Goal: Book appointment/travel/reservation

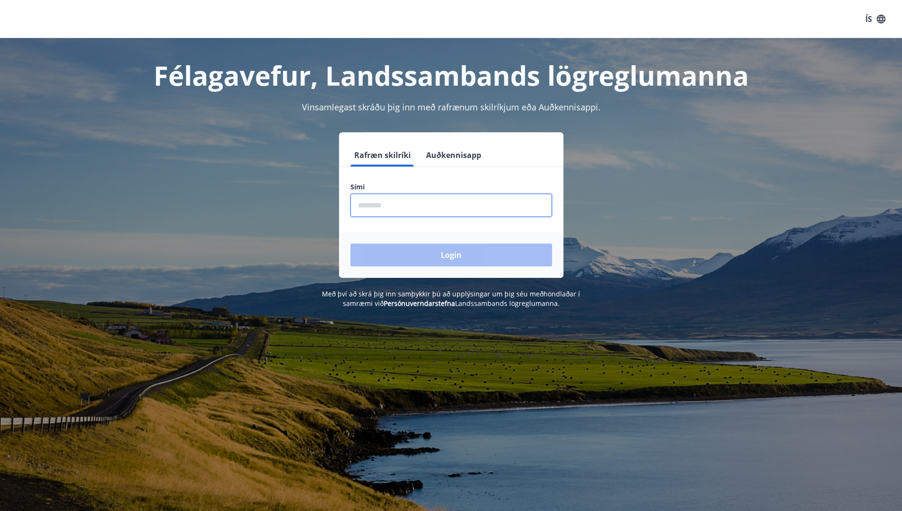
click at [493, 214] on input "phone" at bounding box center [451, 204] width 202 height 23
type input "********"
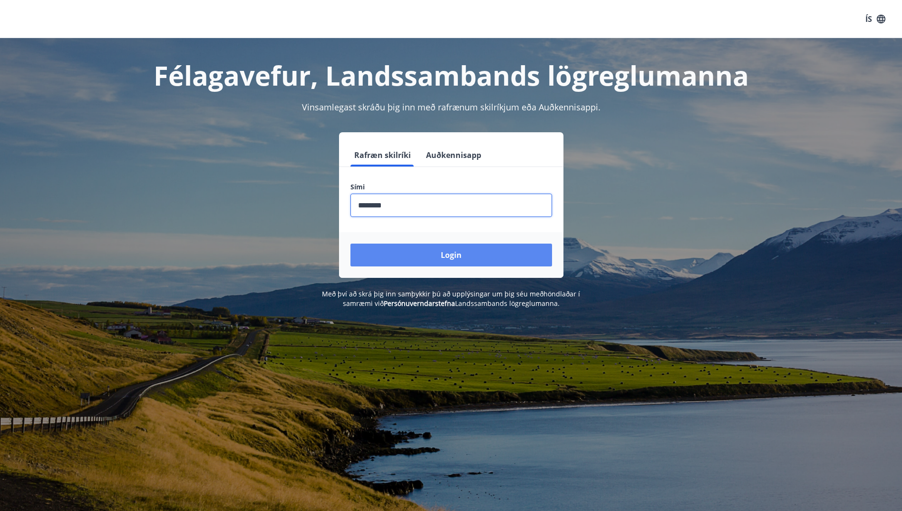
click at [411, 254] on button "Login" at bounding box center [451, 254] width 202 height 23
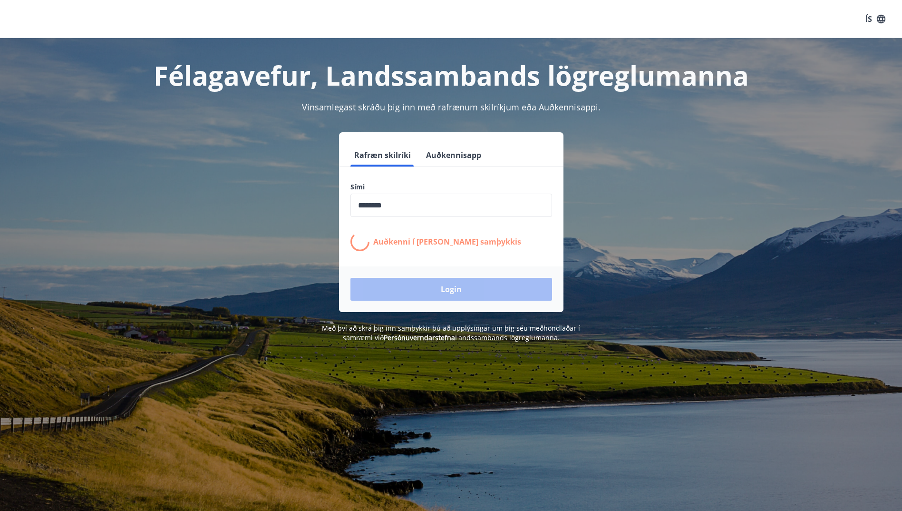
click at [434, 263] on form "Rafræn skilríki Auðkennisapp Sími ​ Auðkenni í síma bíður samþykkis Login" at bounding box center [451, 228] width 224 height 168
click at [433, 205] on input "phone" at bounding box center [451, 204] width 202 height 23
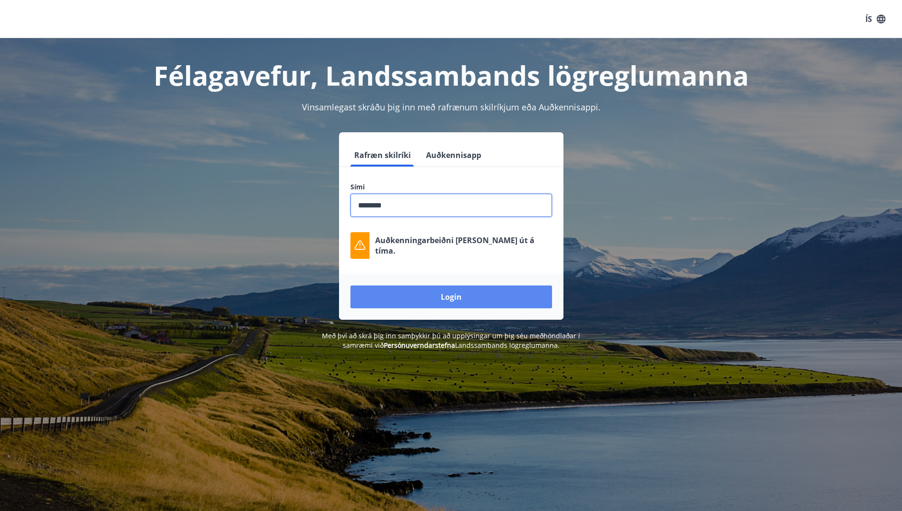
click at [419, 290] on button "Login" at bounding box center [451, 296] width 202 height 23
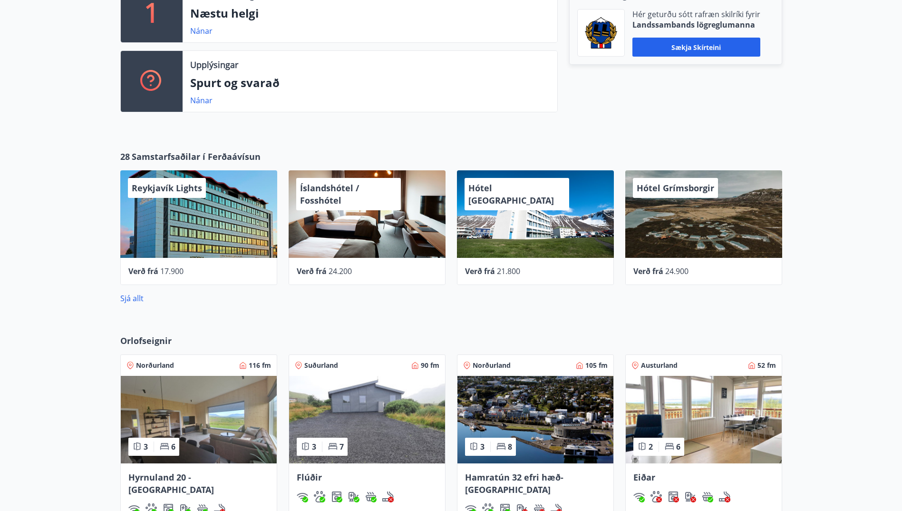
scroll to position [333, 0]
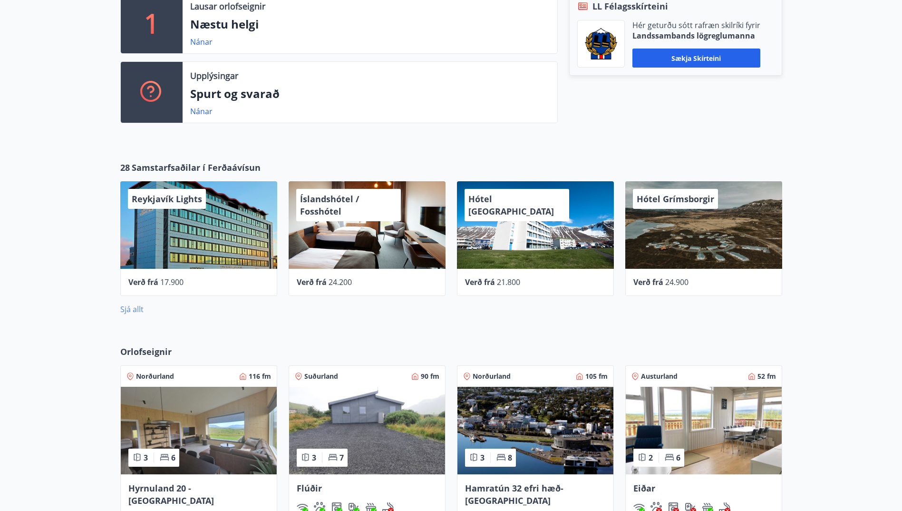
click at [127, 307] on link "Sjá allt" at bounding box center [131, 309] width 23 height 10
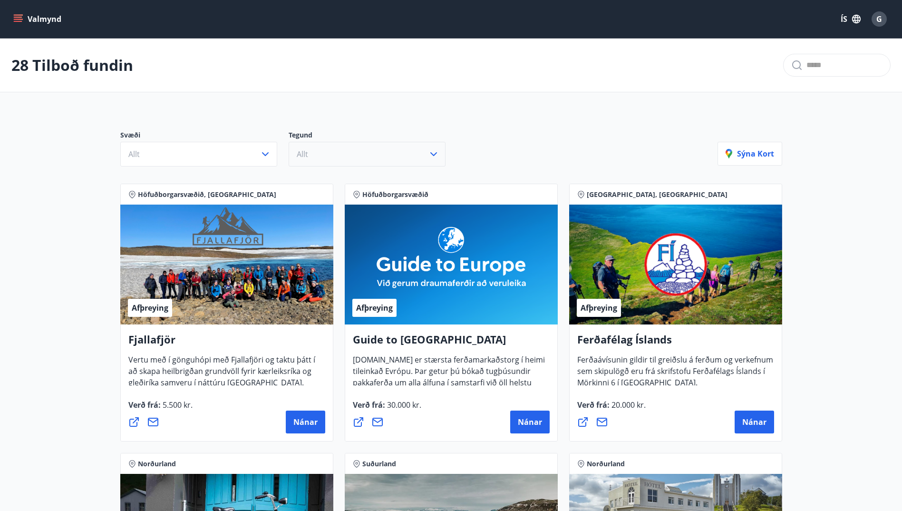
drag, startPoint x: 585, startPoint y: 435, endPoint x: 444, endPoint y: 157, distance: 311.9
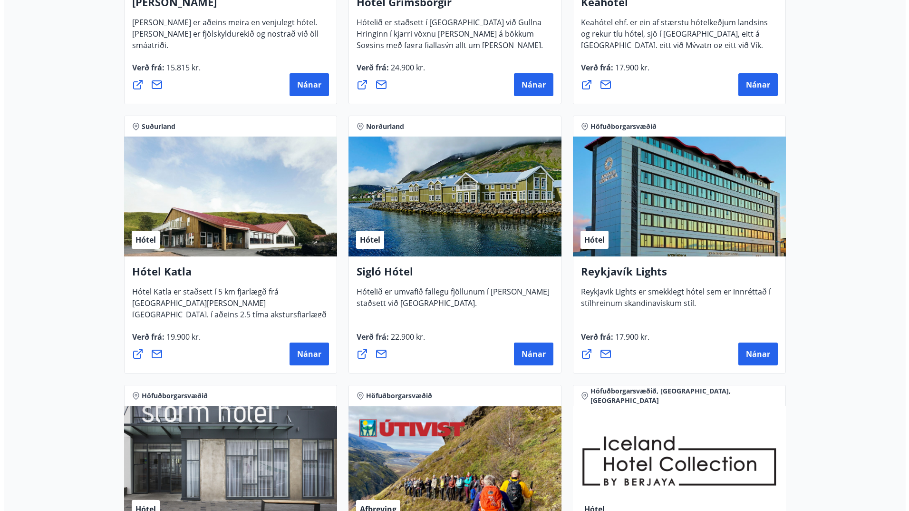
scroll to position [570, 0]
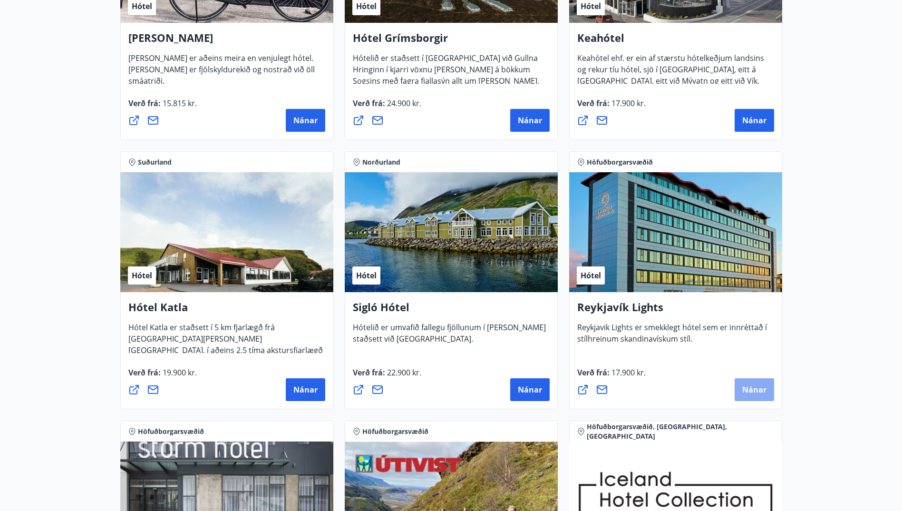
click at [743, 394] on span "Nánar" at bounding box center [754, 389] width 24 height 10
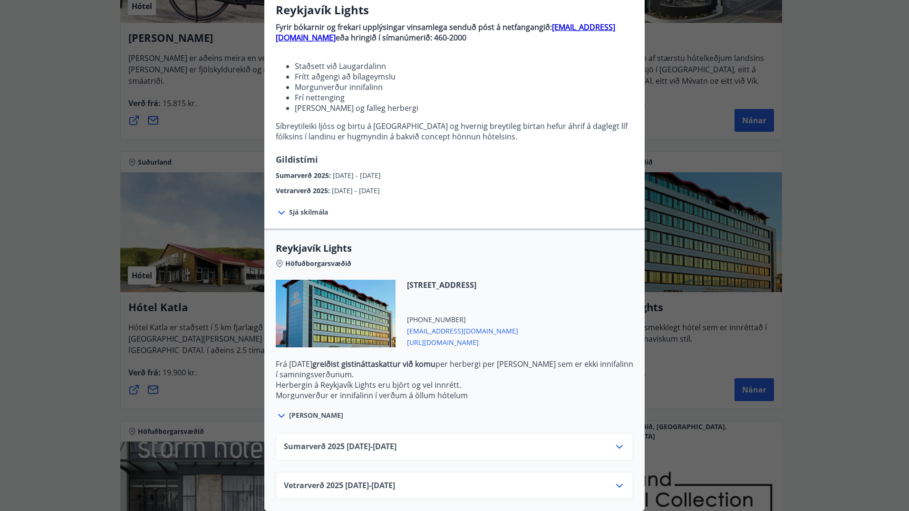
scroll to position [89, 0]
click at [618, 480] on icon at bounding box center [619, 485] width 11 height 11
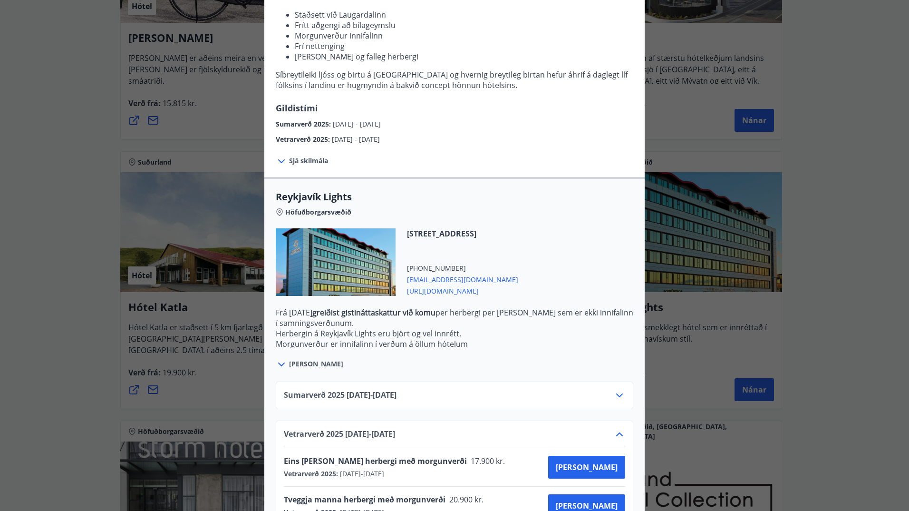
scroll to position [166, 0]
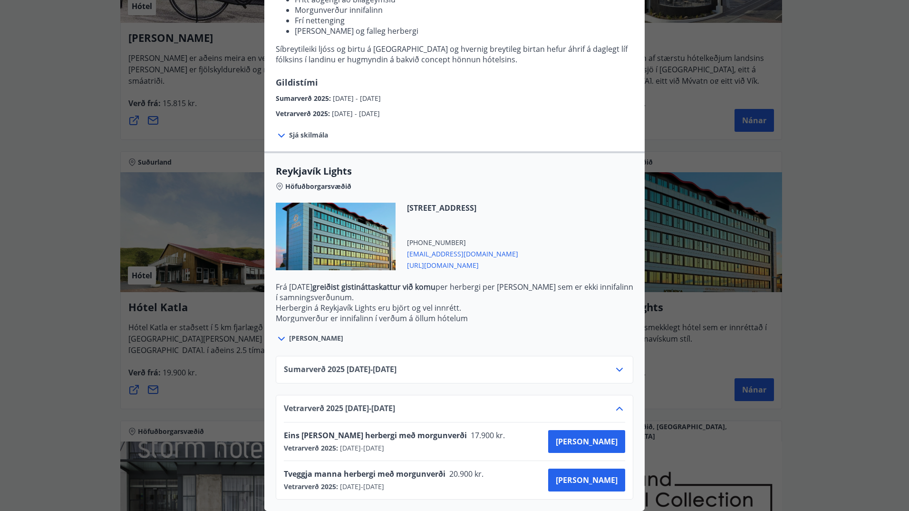
drag, startPoint x: 368, startPoint y: 467, endPoint x: 410, endPoint y: 476, distance: 42.2
click at [410, 476] on div "Tveggja manna herbergi með morgunverði 20.900 kr. Vetrarverð 2025 : [DATE] - [D…" at bounding box center [387, 479] width 206 height 23
drag, startPoint x: 410, startPoint y: 476, endPoint x: 386, endPoint y: 475, distance: 23.8
click at [384, 482] on span "[DATE] - [DATE]" at bounding box center [361, 487] width 46 height 10
click at [609, 474] on span "[PERSON_NAME]" at bounding box center [587, 479] width 62 height 10
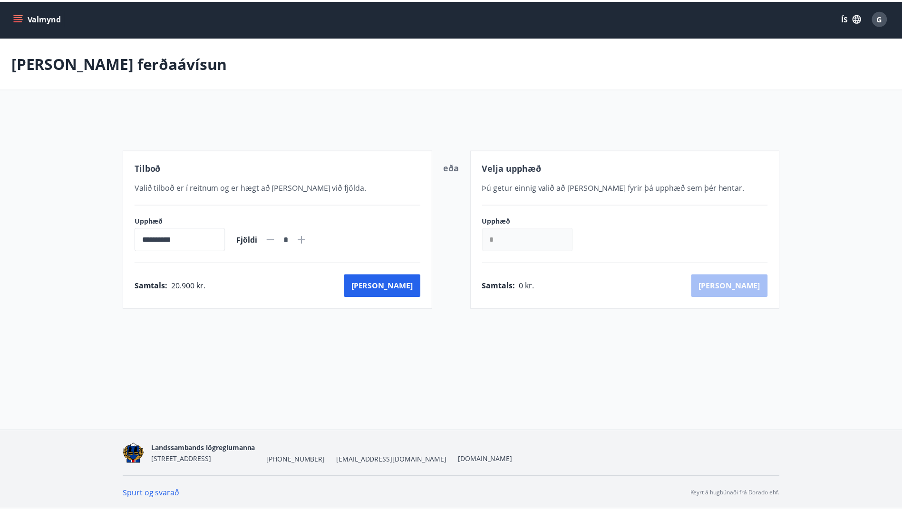
scroll to position [1, 0]
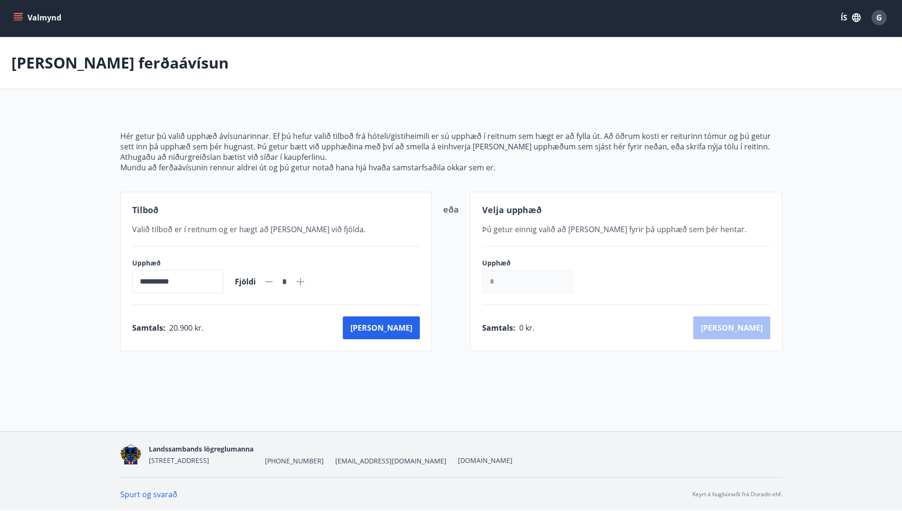
click at [306, 282] on icon at bounding box center [300, 281] width 11 height 11
click at [275, 279] on icon at bounding box center [268, 281] width 11 height 11
type input "*"
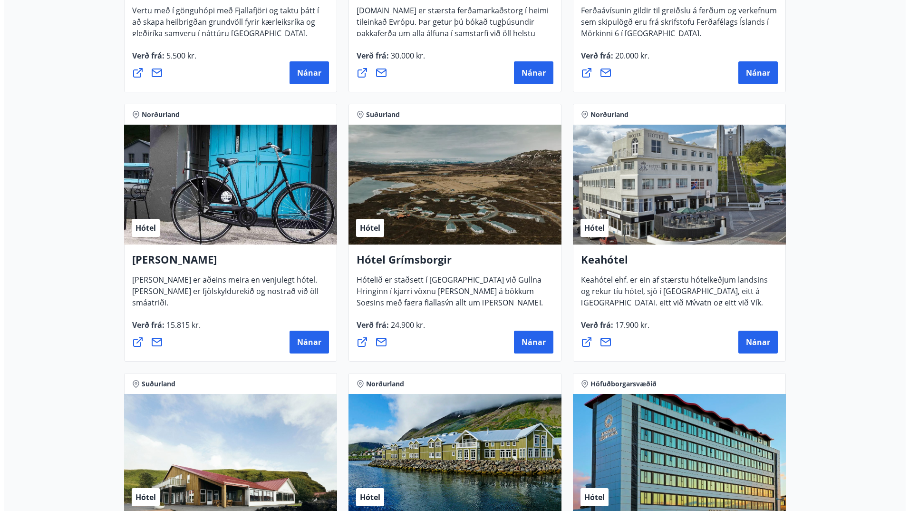
scroll to position [572, 0]
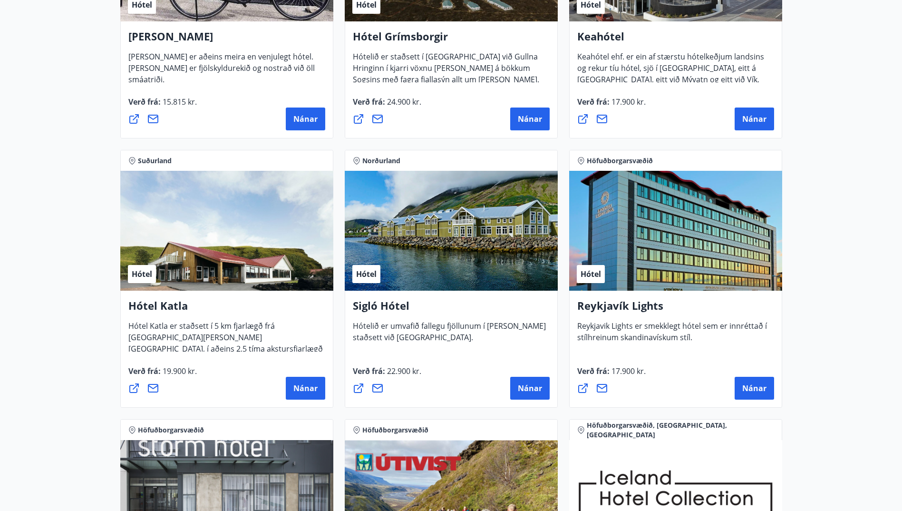
click at [644, 258] on div "Hótel" at bounding box center [675, 231] width 213 height 120
click at [751, 383] on span "Nánar" at bounding box center [754, 388] width 24 height 10
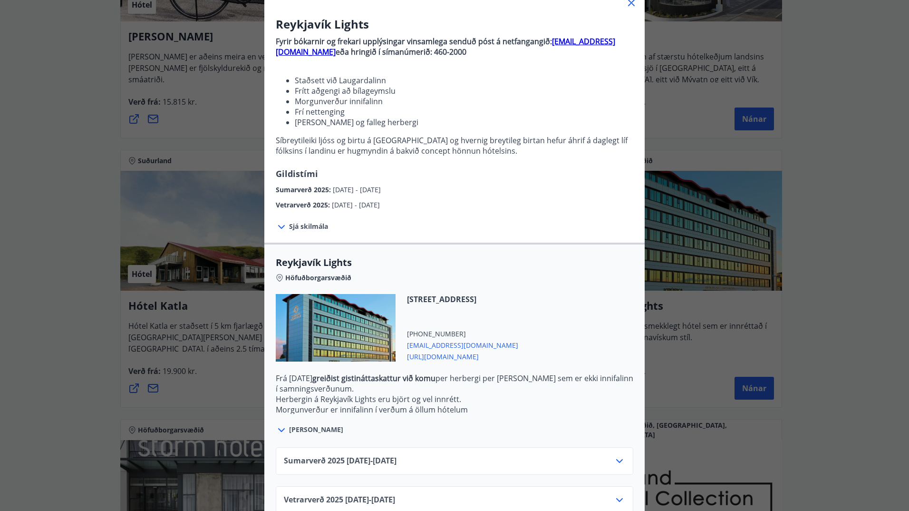
scroll to position [89, 0]
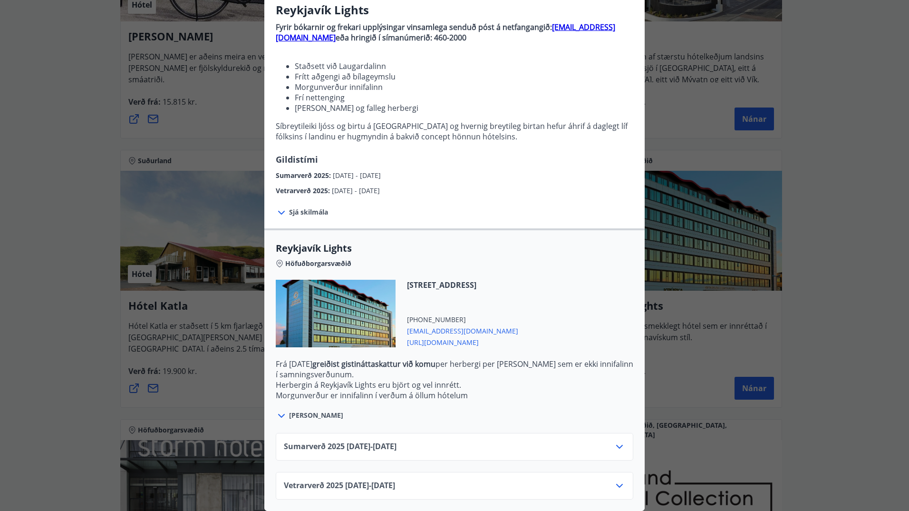
click at [608, 480] on div "Vetrarverð [PHONE_NUMBER][DATE] - [DATE]" at bounding box center [454, 489] width 341 height 19
click at [615, 480] on icon at bounding box center [619, 485] width 11 height 11
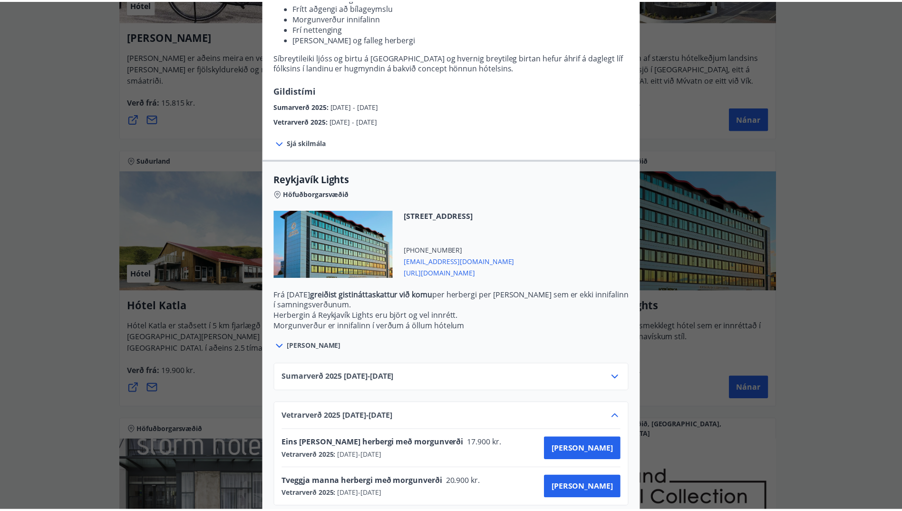
scroll to position [166, 0]
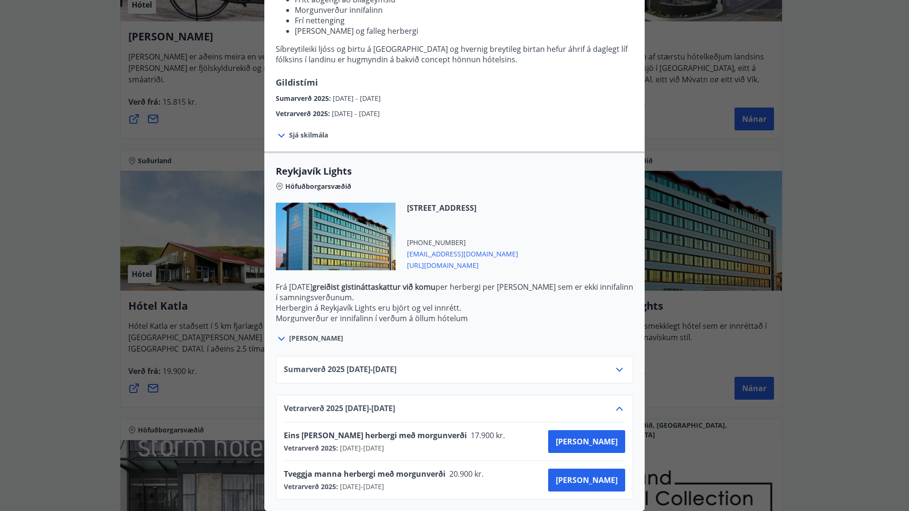
click at [708, 101] on div "Reykjavík Lights Fyrir bókarnir og frekari upplýsingar vinsamlega senduð póst á…" at bounding box center [454, 96] width 909 height 511
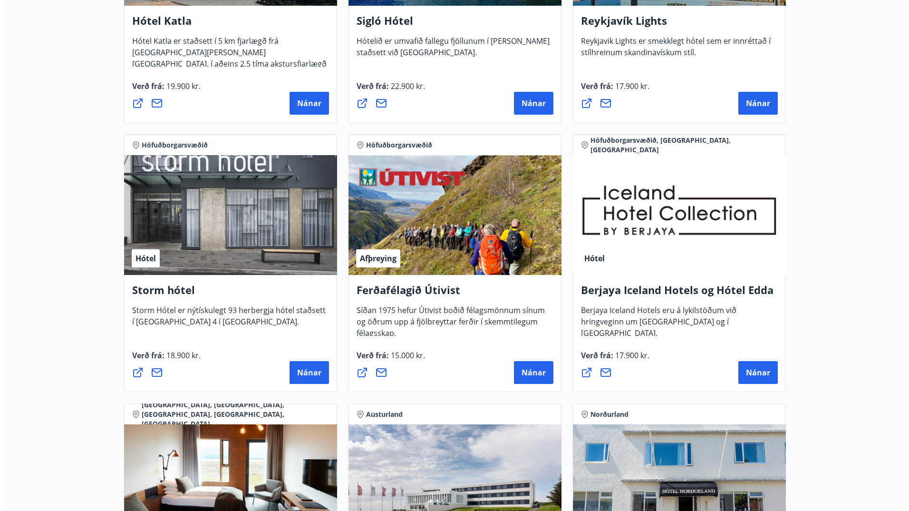
scroll to position [905, 0]
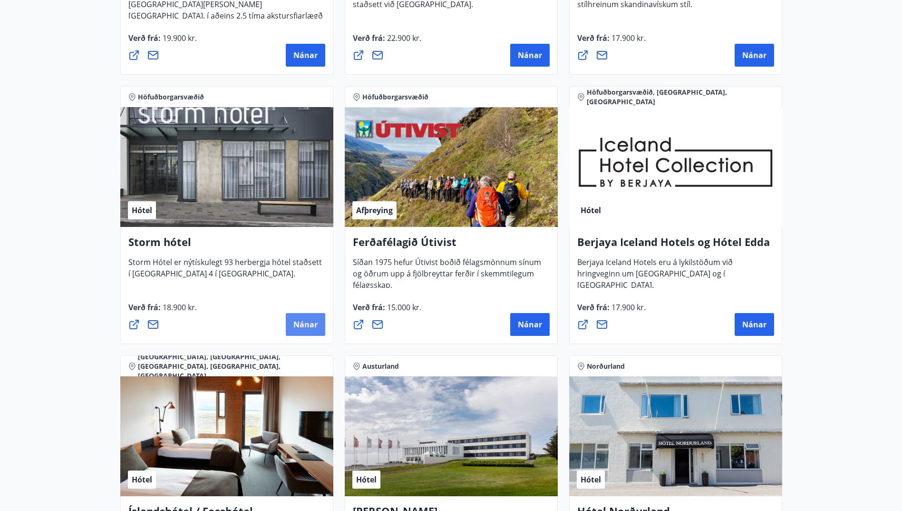
click at [304, 318] on button "Nánar" at bounding box center [305, 324] width 39 height 23
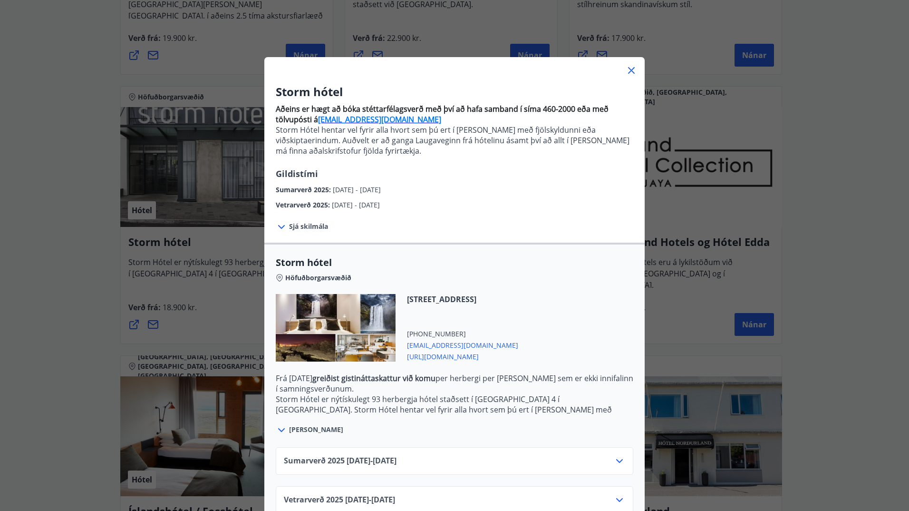
scroll to position [21, 0]
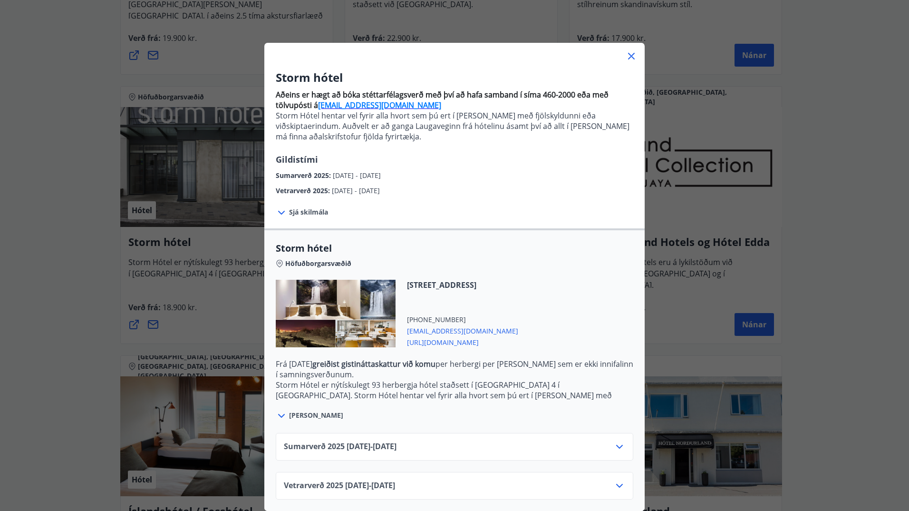
click at [620, 480] on icon at bounding box center [619, 485] width 11 height 11
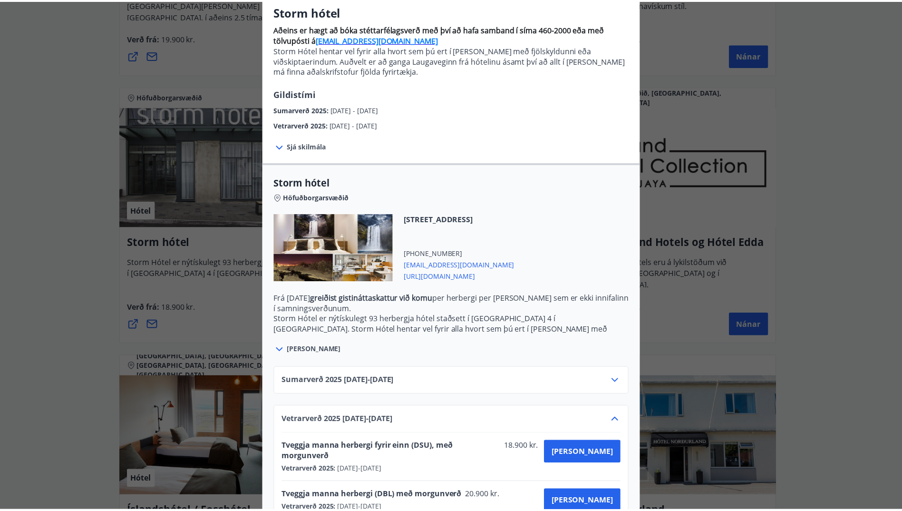
scroll to position [98, 0]
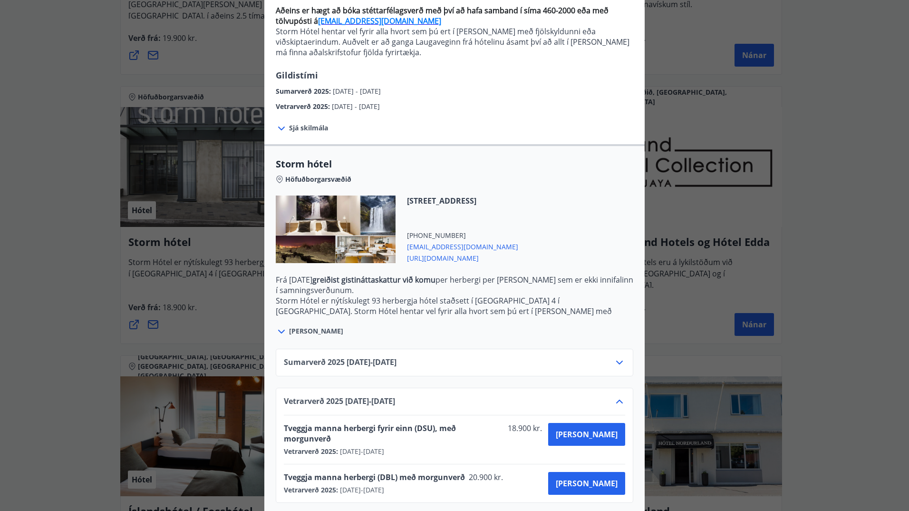
click at [664, 68] on div "Storm hótel Aðeins er hægt að bóka stéttarfélagsverð með því að hafa samband í …" at bounding box center [454, 157] width 909 height 511
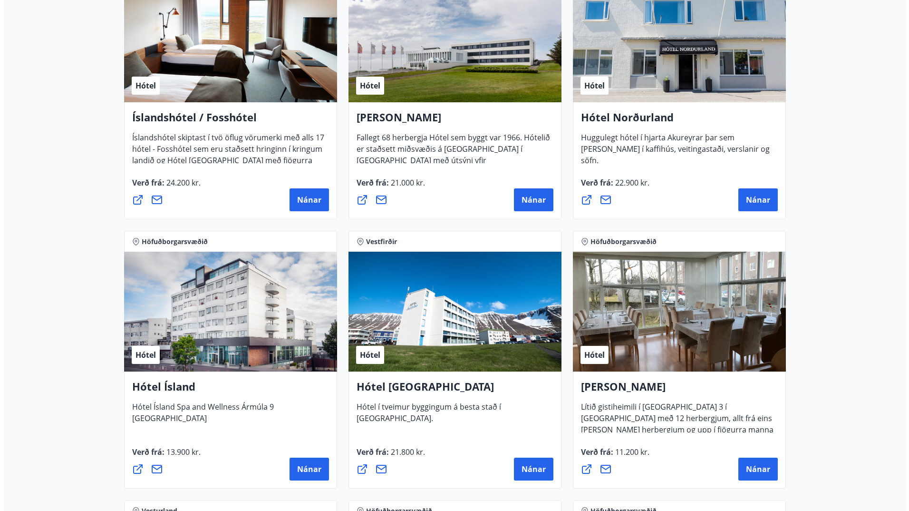
scroll to position [1332, 0]
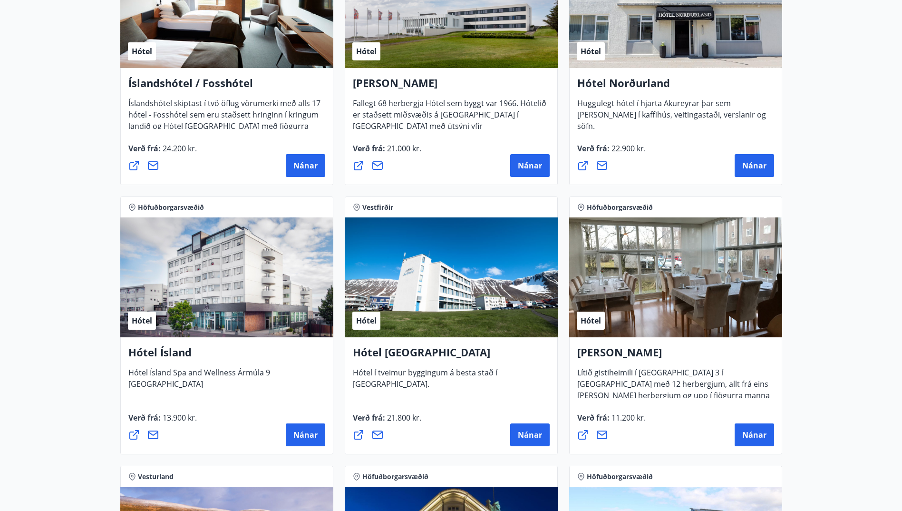
click at [206, 294] on div "Hótel" at bounding box center [226, 277] width 213 height 120
click at [312, 437] on span "Nánar" at bounding box center [305, 434] width 24 height 10
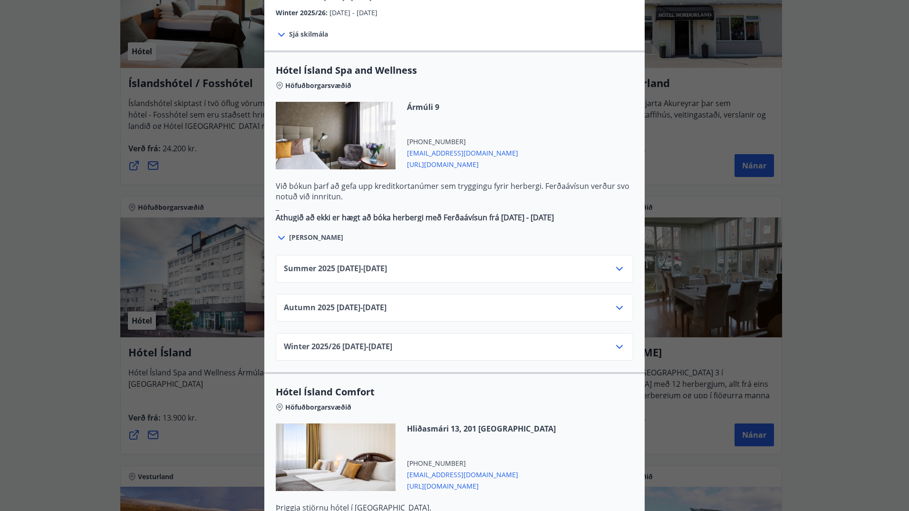
scroll to position [570, 0]
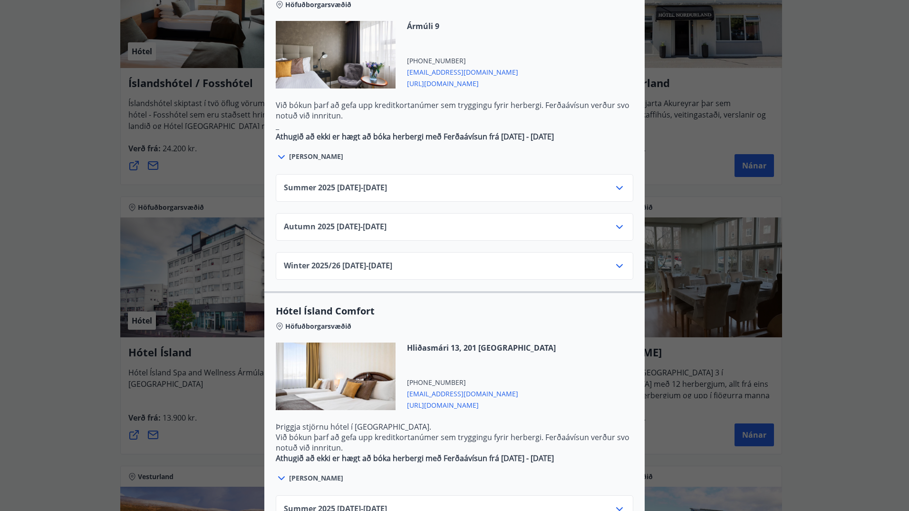
click at [621, 221] on icon at bounding box center [619, 226] width 11 height 11
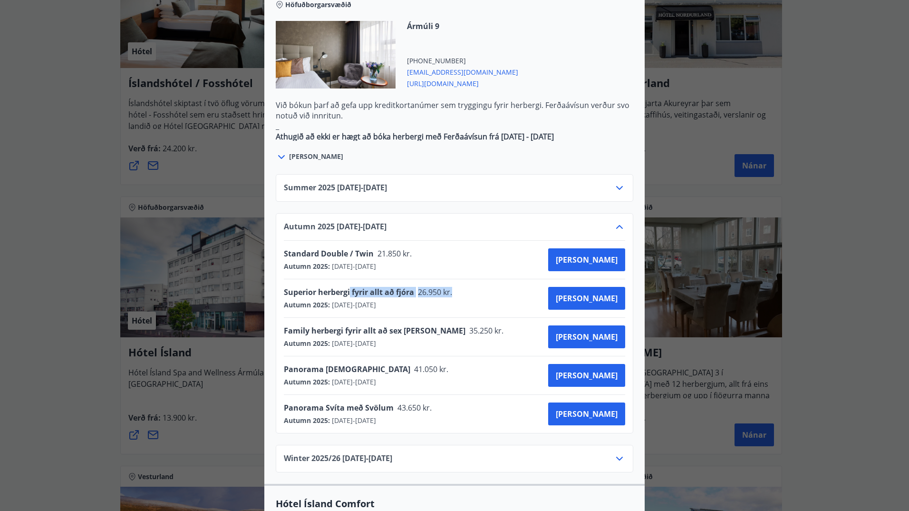
drag, startPoint x: 400, startPoint y: 263, endPoint x: 454, endPoint y: 260, distance: 54.3
click at [454, 287] on div "Superior herbergi fyrir allt að fjóra 26.950 kr." at bounding box center [371, 293] width 174 height 13
drag, startPoint x: 454, startPoint y: 260, endPoint x: 429, endPoint y: 261, distance: 25.2
click at [429, 287] on span "26.950 kr." at bounding box center [434, 292] width 40 height 10
drag, startPoint x: 314, startPoint y: 302, endPoint x: 453, endPoint y: 299, distance: 139.3
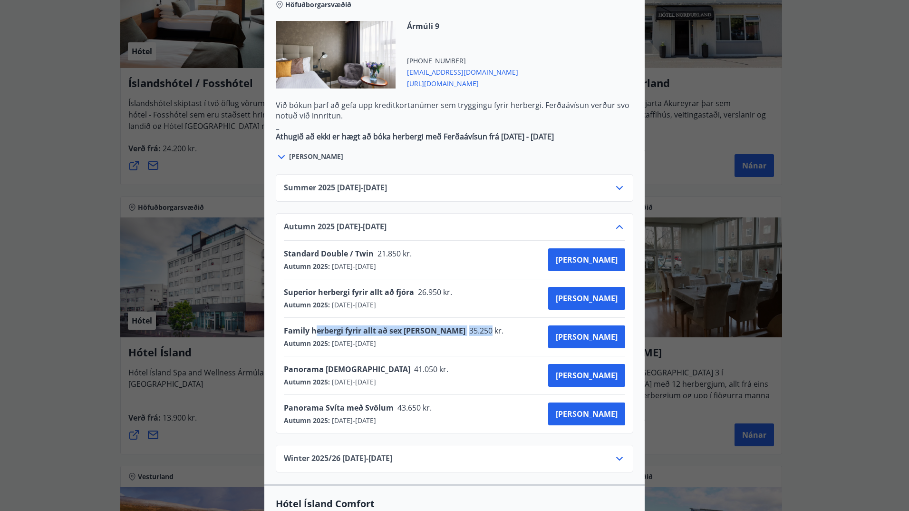
click at [453, 325] on div "Family herbergi fyrir allt að sex [PERSON_NAME] 35.250 kr." at bounding box center [397, 331] width 226 height 13
drag, startPoint x: 453, startPoint y: 299, endPoint x: 440, endPoint y: 298, distance: 12.8
click at [465, 325] on span "35.250 kr." at bounding box center [485, 330] width 40 height 10
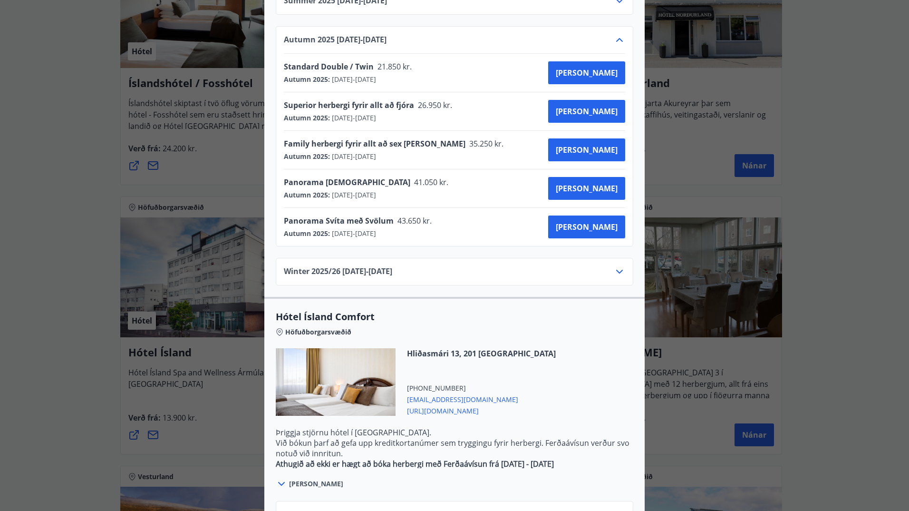
scroll to position [792, 0]
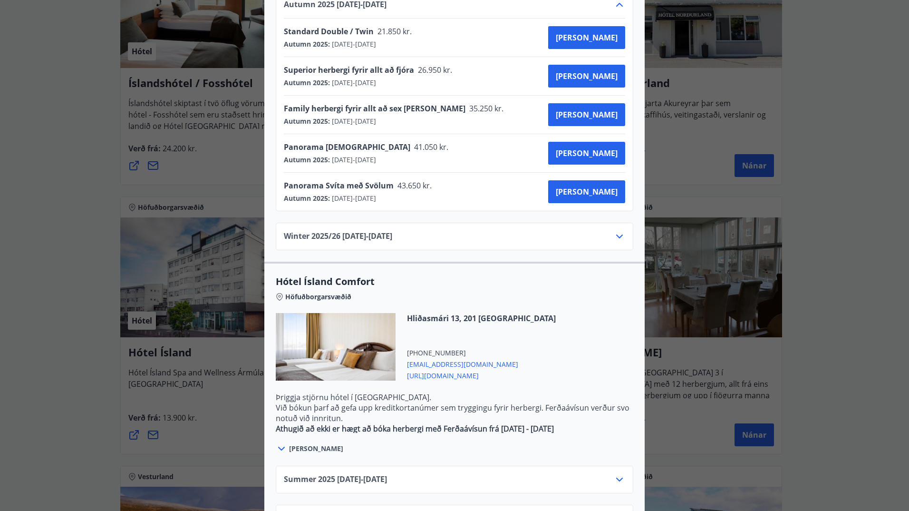
click at [881, 152] on div "Hótel Ísland Sendu skilaboð til að panta herbergi [EMAIL_ADDRESS][DOMAIN_NAME] …" at bounding box center [454, 255] width 909 height 511
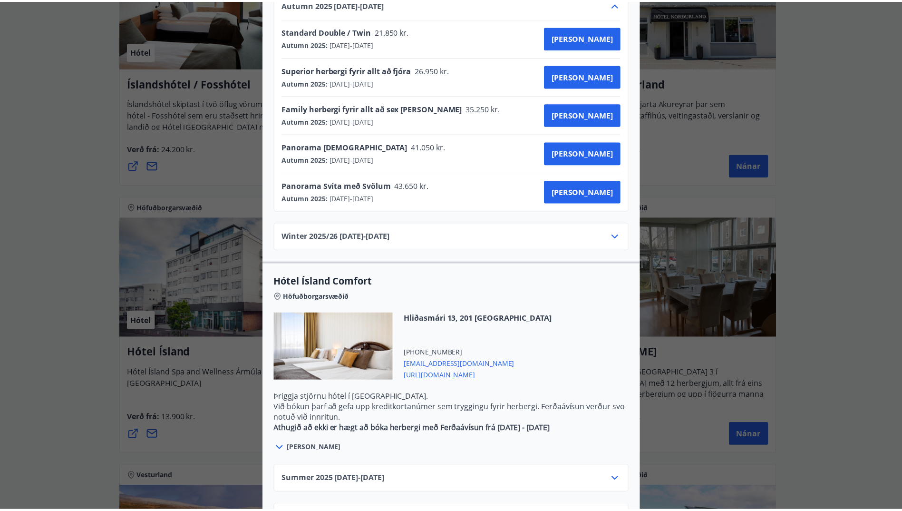
scroll to position [0, 0]
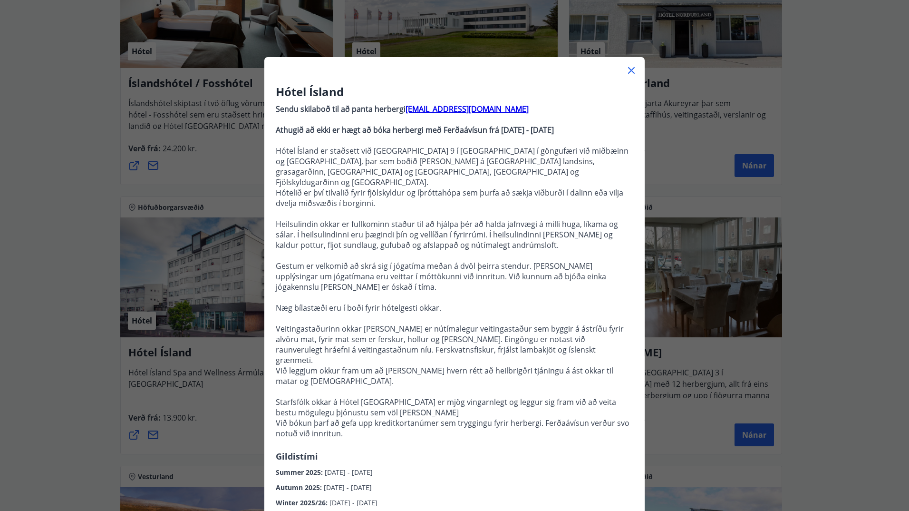
click at [629, 72] on icon at bounding box center [631, 70] width 7 height 7
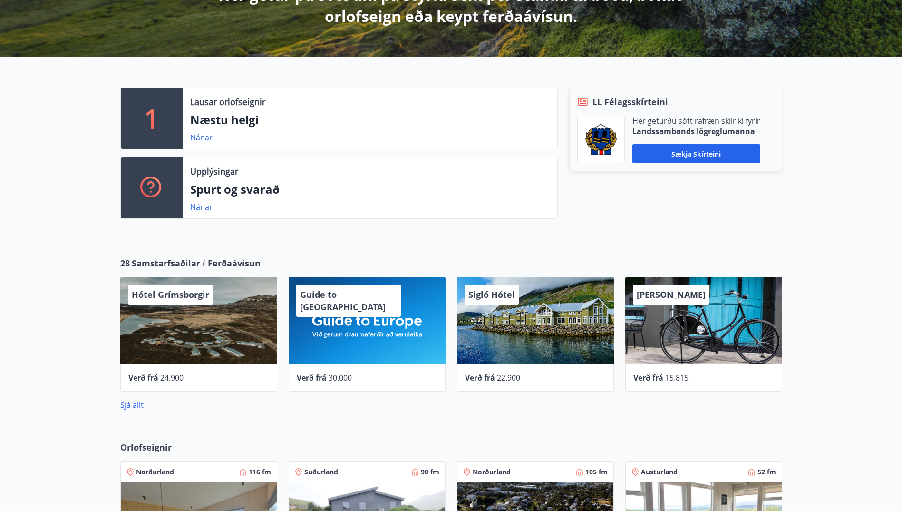
scroll to position [380, 0]
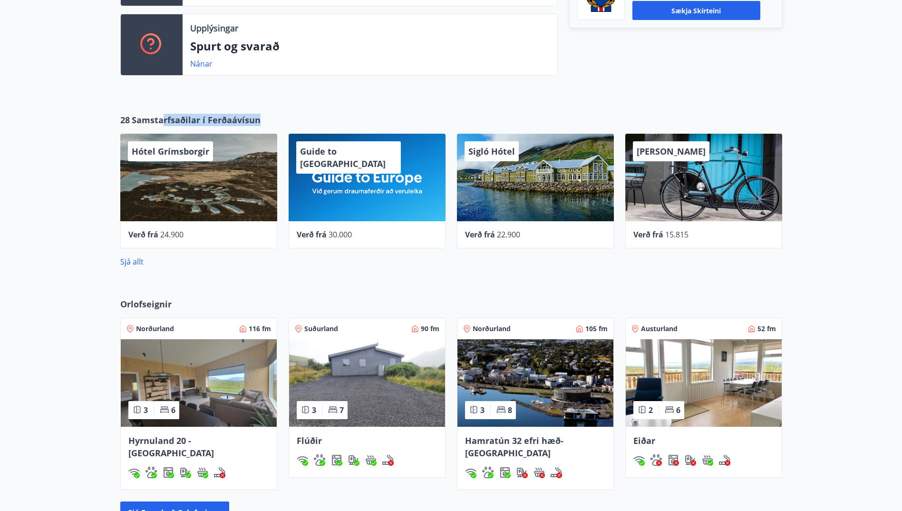
drag, startPoint x: 161, startPoint y: 120, endPoint x: 272, endPoint y: 110, distance: 111.2
click at [272, 110] on div "28 Samstarfsaðilar í Ferðaávísun Hótel Grímsborgir Verð frá 24.900 Guide to [GE…" at bounding box center [451, 190] width 902 height 184
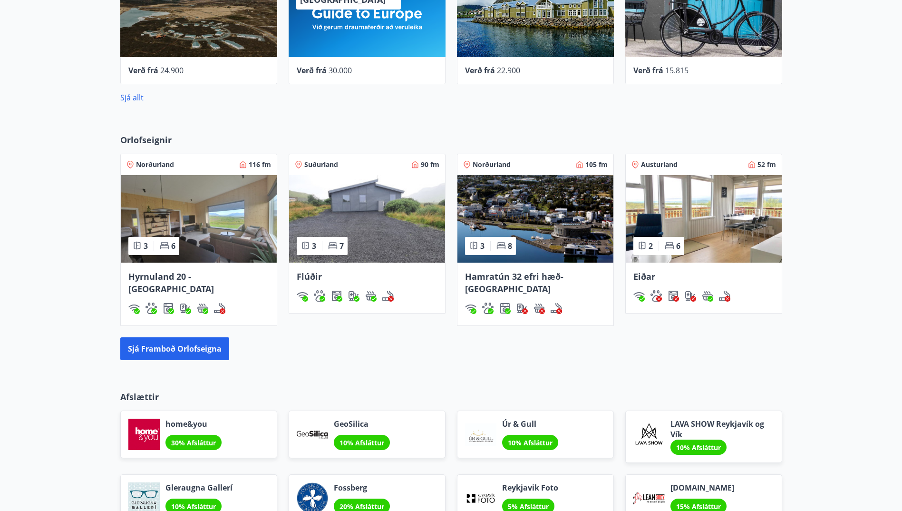
scroll to position [618, 0]
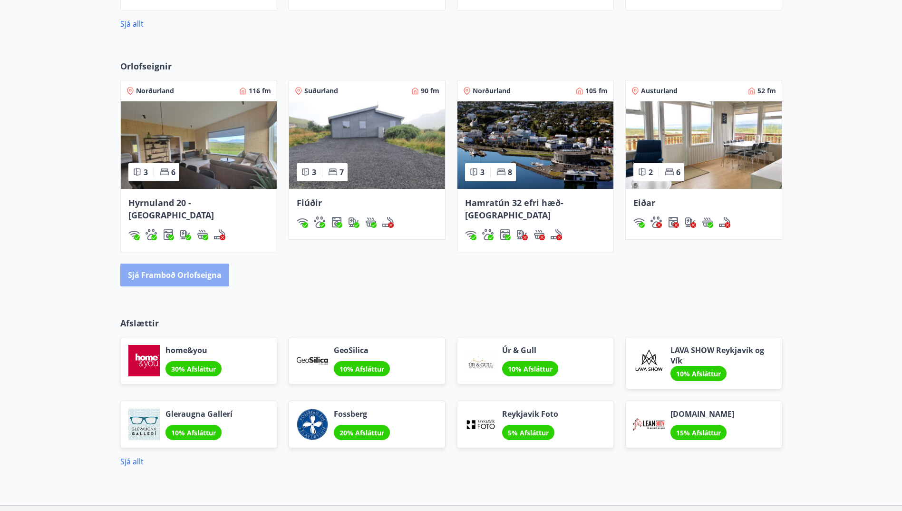
click at [197, 263] on button "Sjá framboð orlofseigna" at bounding box center [174, 274] width 109 height 23
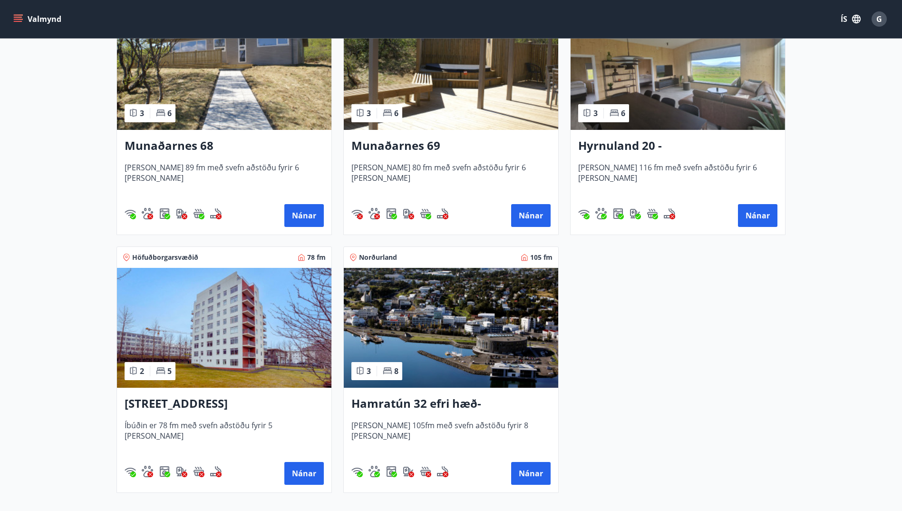
scroll to position [595, 0]
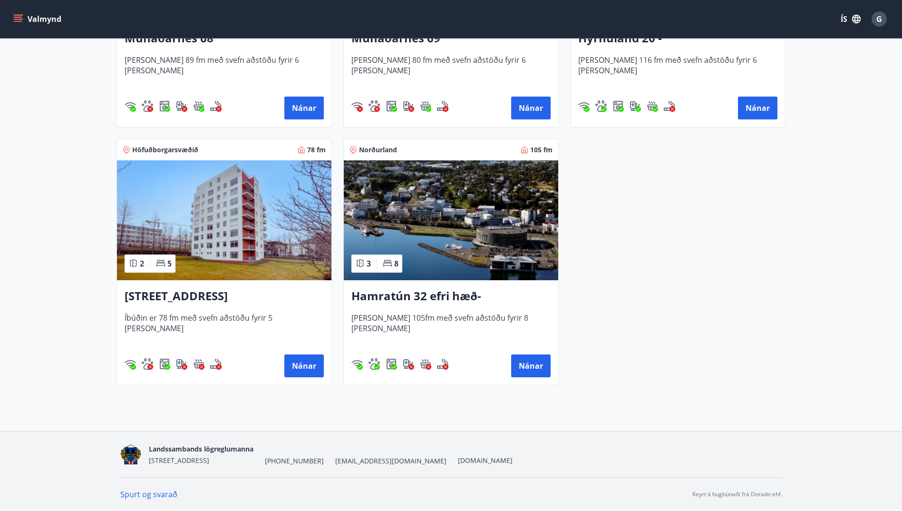
click at [278, 359] on div "Nánar" at bounding box center [224, 365] width 199 height 23
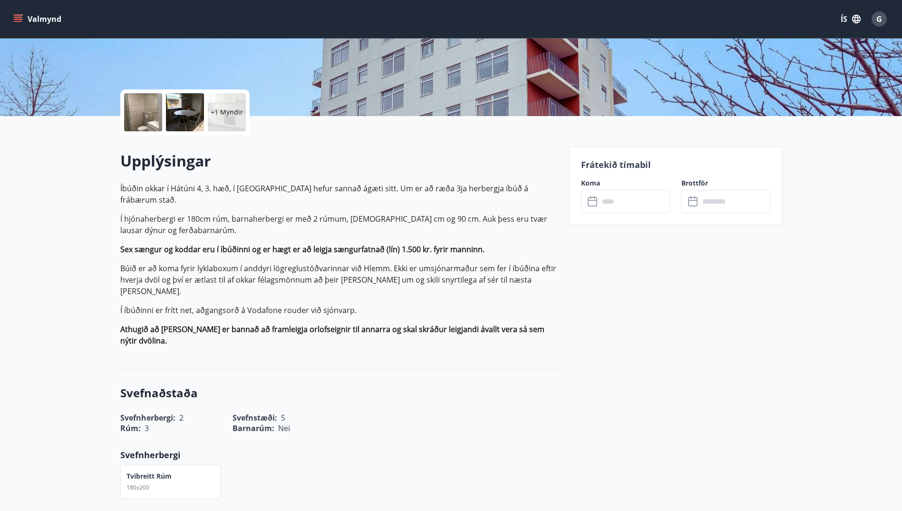
scroll to position [143, 0]
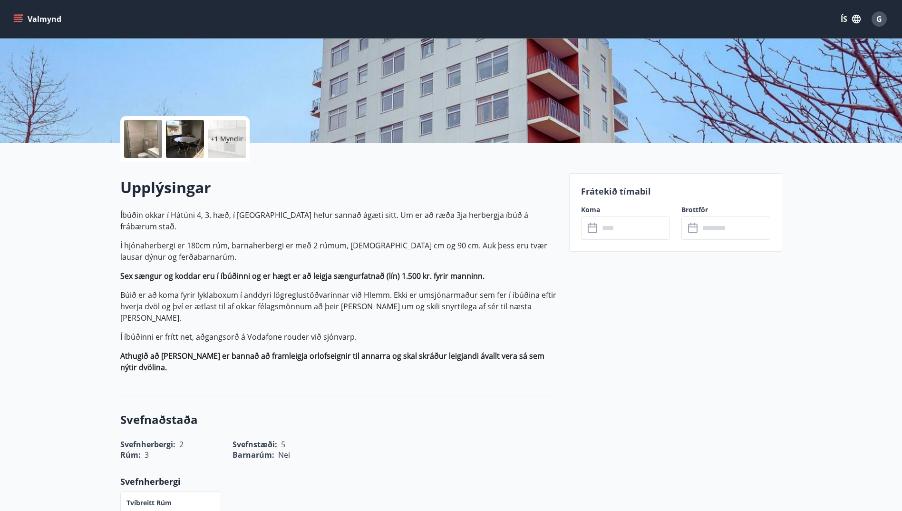
click at [601, 224] on input "text" at bounding box center [634, 227] width 71 height 23
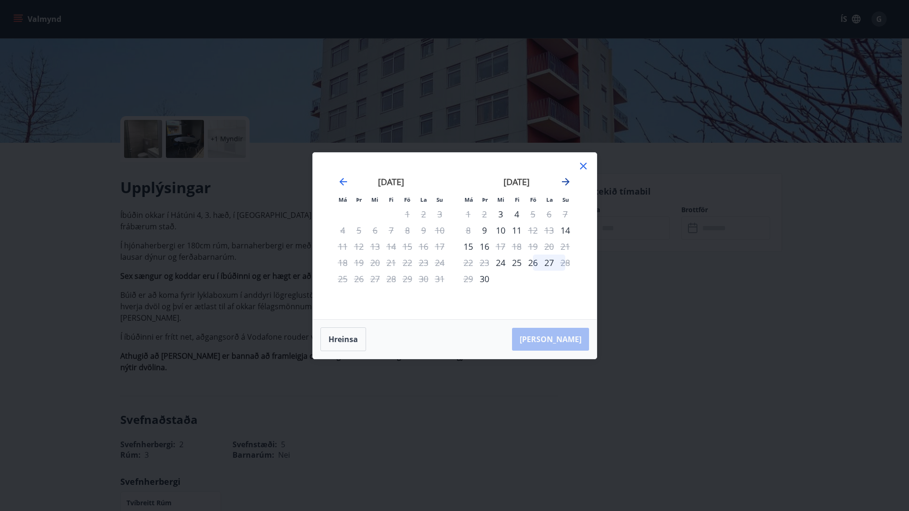
click at [569, 178] on icon "Move forward to switch to the next month." at bounding box center [565, 181] width 11 height 11
click at [584, 168] on icon at bounding box center [583, 165] width 11 height 11
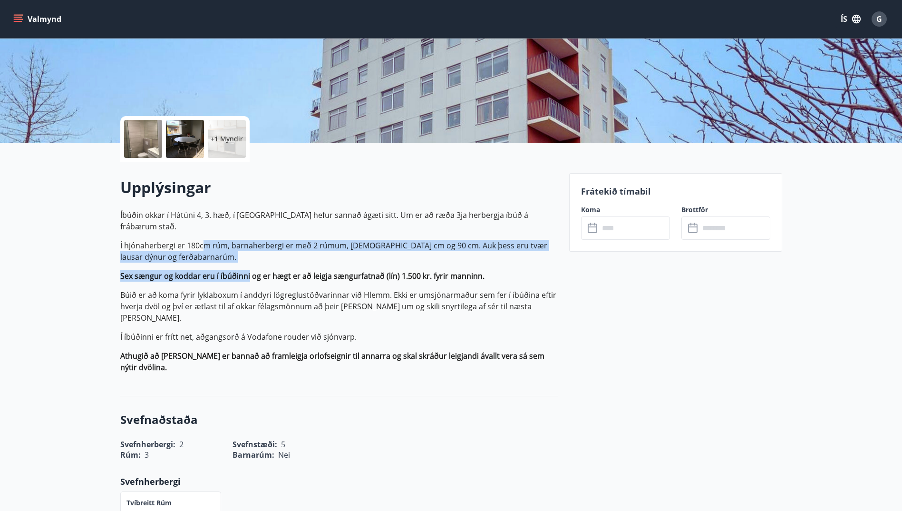
drag, startPoint x: 201, startPoint y: 231, endPoint x: 248, endPoint y: 251, distance: 51.5
click at [248, 251] on p "Íbúðin okkar í Hátúni 4, 3. hæð, í [GEOGRAPHIC_DATA] hefur sannað ágæti sitt. U…" at bounding box center [338, 291] width 437 height 164
drag, startPoint x: 248, startPoint y: 251, endPoint x: 195, endPoint y: 241, distance: 53.8
click at [195, 241] on p "Í hjónaherbergi er 180cm rúm, barnaherbergi er með 2 rúmum, [DEMOGRAPHIC_DATA] …" at bounding box center [338, 251] width 437 height 23
drag, startPoint x: 174, startPoint y: 235, endPoint x: 192, endPoint y: 242, distance: 19.0
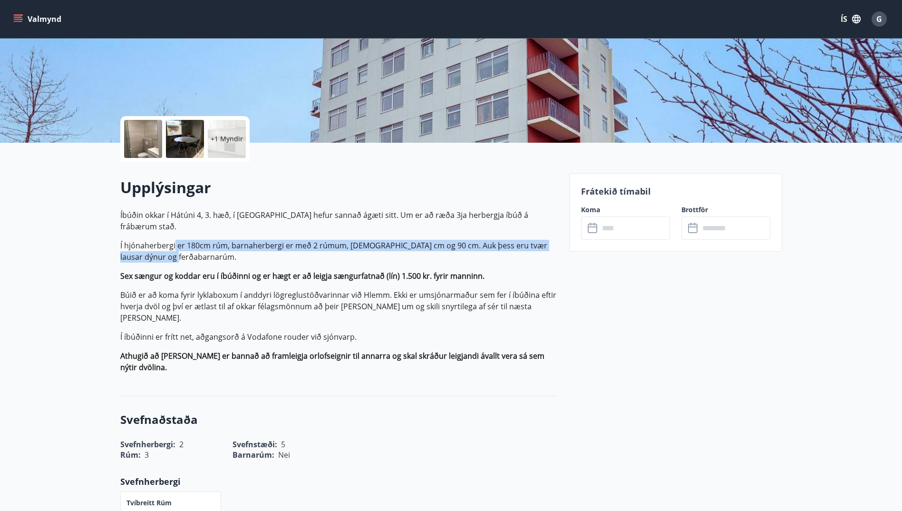
click at [192, 242] on p "Í hjónaherbergi er 180cm rúm, barnaherbergi er með 2 rúmum, [DEMOGRAPHIC_DATA] …" at bounding box center [338, 251] width 437 height 23
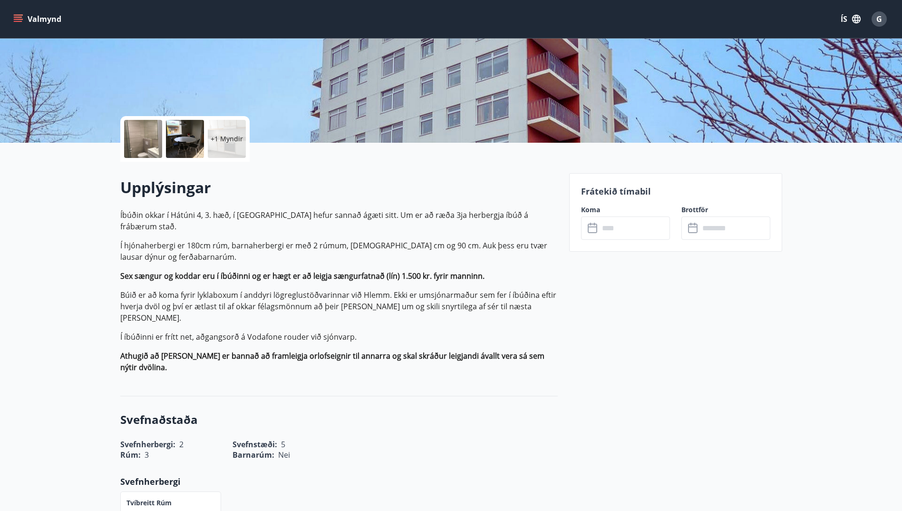
drag, startPoint x: 192, startPoint y: 242, endPoint x: 171, endPoint y: 234, distance: 22.7
click at [171, 240] on p "Í hjónaherbergi er 180cm rúm, barnaherbergi er með 2 rúmum, [DEMOGRAPHIC_DATA] …" at bounding box center [338, 251] width 437 height 23
click at [139, 240] on p "Í hjónaherbergi er 180cm rúm, barnaherbergi er með 2 rúmum, [DEMOGRAPHIC_DATA] …" at bounding box center [338, 251] width 437 height 23
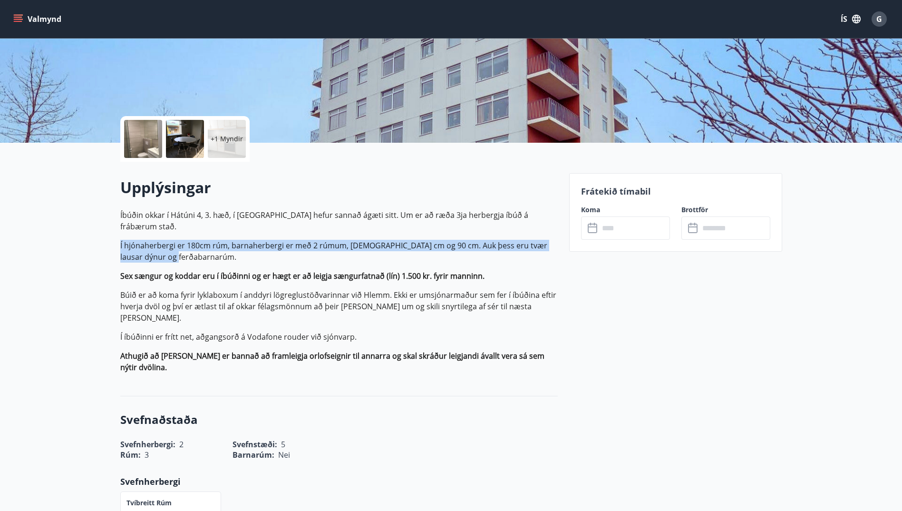
drag, startPoint x: 136, startPoint y: 236, endPoint x: 186, endPoint y: 250, distance: 52.2
click at [186, 250] on p "Í hjónaherbergi er 180cm rúm, barnaherbergi er með 2 rúmum, [DEMOGRAPHIC_DATA] …" at bounding box center [338, 251] width 437 height 23
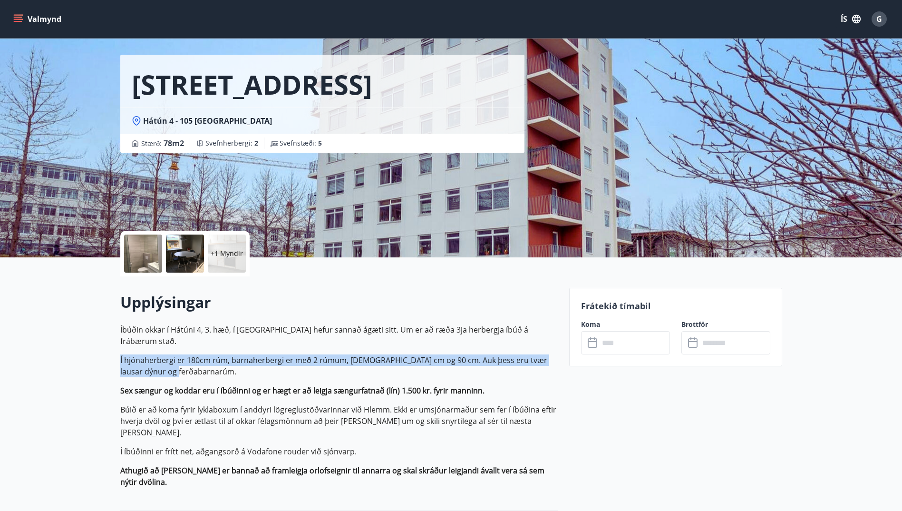
scroll to position [48, 0]
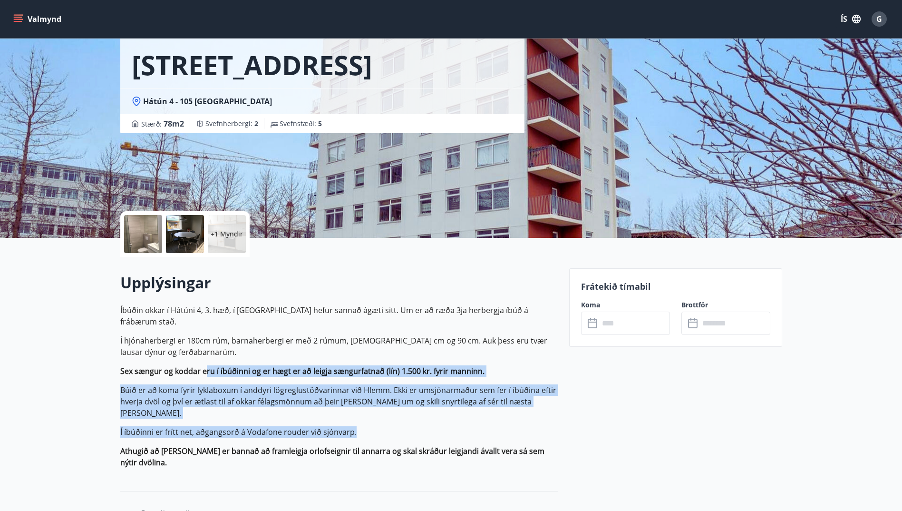
drag, startPoint x: 205, startPoint y: 364, endPoint x: 377, endPoint y: 399, distance: 176.1
click at [377, 399] on p "Íbúðin okkar í Hátúni 4, 3. hæð, í [GEOGRAPHIC_DATA] hefur sannað ágæti sitt. U…" at bounding box center [338, 386] width 437 height 164
drag, startPoint x: 377, startPoint y: 399, endPoint x: 277, endPoint y: 398, distance: 100.3
click at [277, 398] on p "Íbúðin okkar í Hátúni 4, 3. hæð, í [GEOGRAPHIC_DATA] hefur sannað ágæti sitt. U…" at bounding box center [338, 386] width 437 height 164
drag, startPoint x: 274, startPoint y: 363, endPoint x: 387, endPoint y: 405, distance: 121.1
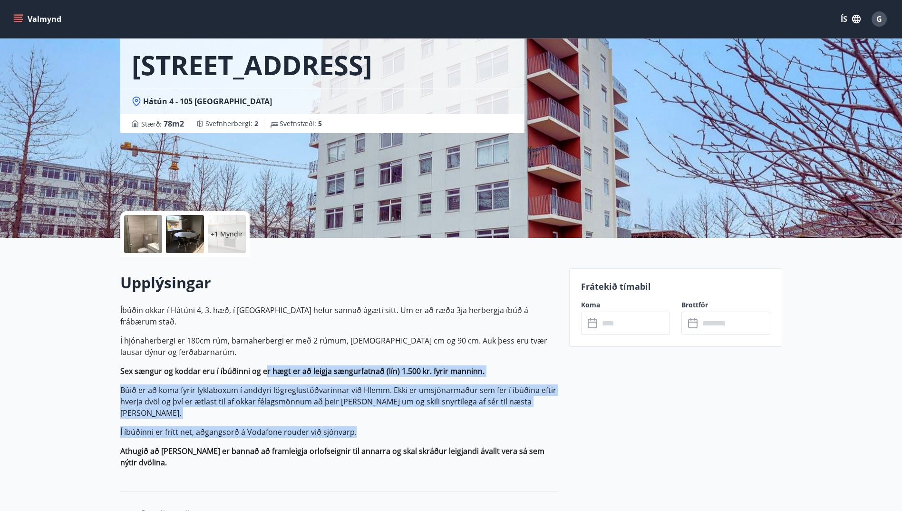
click at [387, 405] on p "Íbúðin okkar í Hátúni 4, 3. hæð, í [GEOGRAPHIC_DATA] hefur sannað ágæti sitt. U…" at bounding box center [338, 386] width 437 height 164
drag, startPoint x: 387, startPoint y: 405, endPoint x: 281, endPoint y: 395, distance: 106.9
click at [281, 395] on p "Búið er að koma fyrir lyklaboxum í anddyri lögreglustöðvarinnar við Hlemm. Ekki…" at bounding box center [338, 401] width 437 height 34
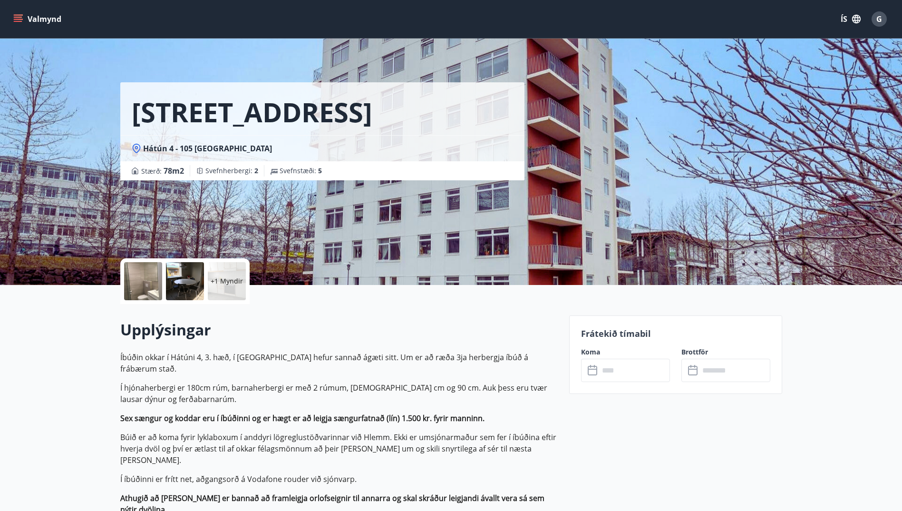
scroll to position [0, 0]
click at [610, 379] on input "text" at bounding box center [634, 370] width 71 height 23
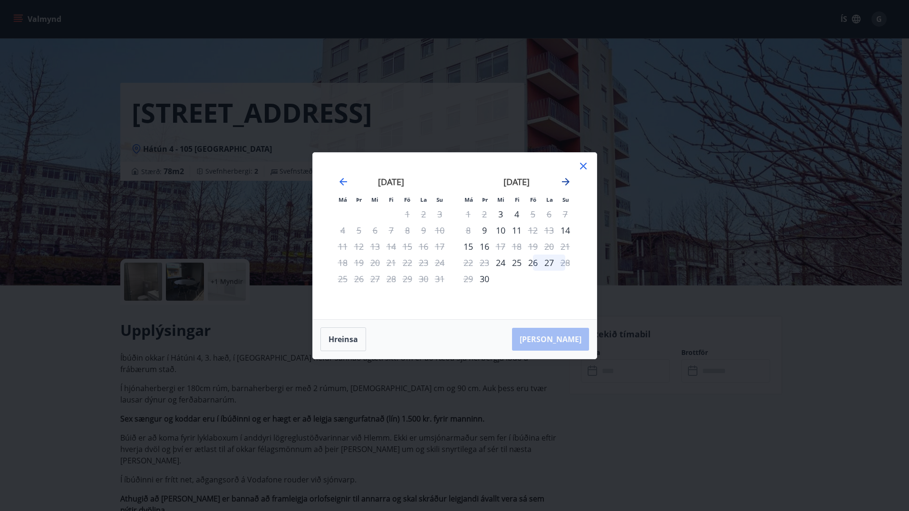
click at [564, 181] on icon "Move forward to switch to the next month." at bounding box center [565, 181] width 11 height 11
click at [529, 214] on div "3" at bounding box center [533, 214] width 16 height 16
click at [563, 215] on div "5" at bounding box center [565, 214] width 16 height 16
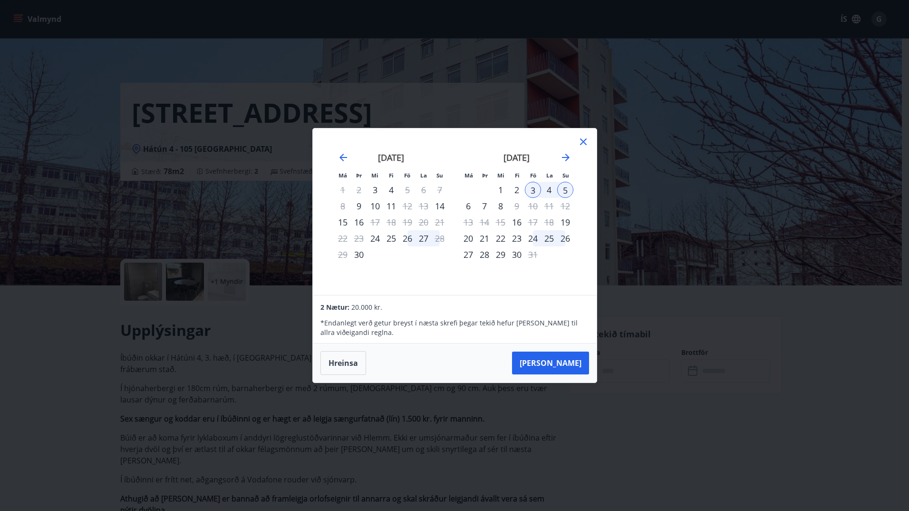
click at [546, 189] on div "4" at bounding box center [549, 190] width 16 height 16
click at [582, 140] on icon at bounding box center [583, 141] width 11 height 11
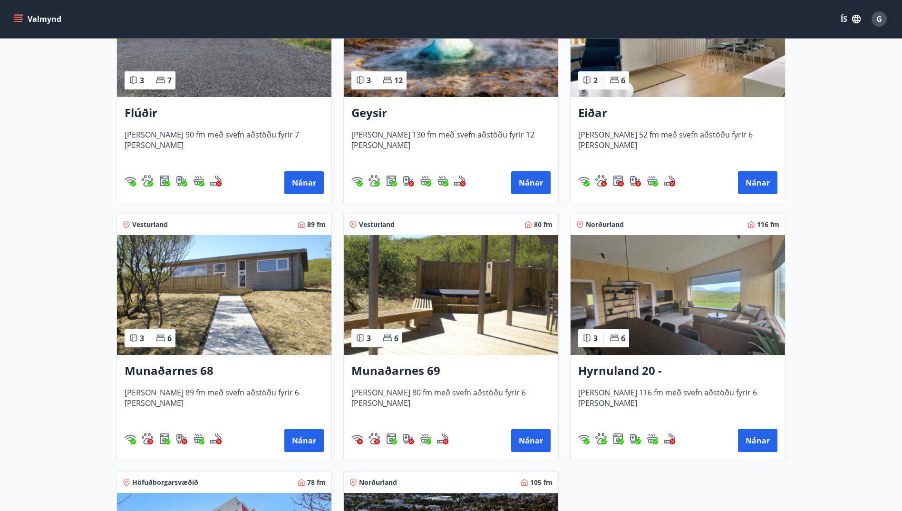
scroll to position [428, 0]
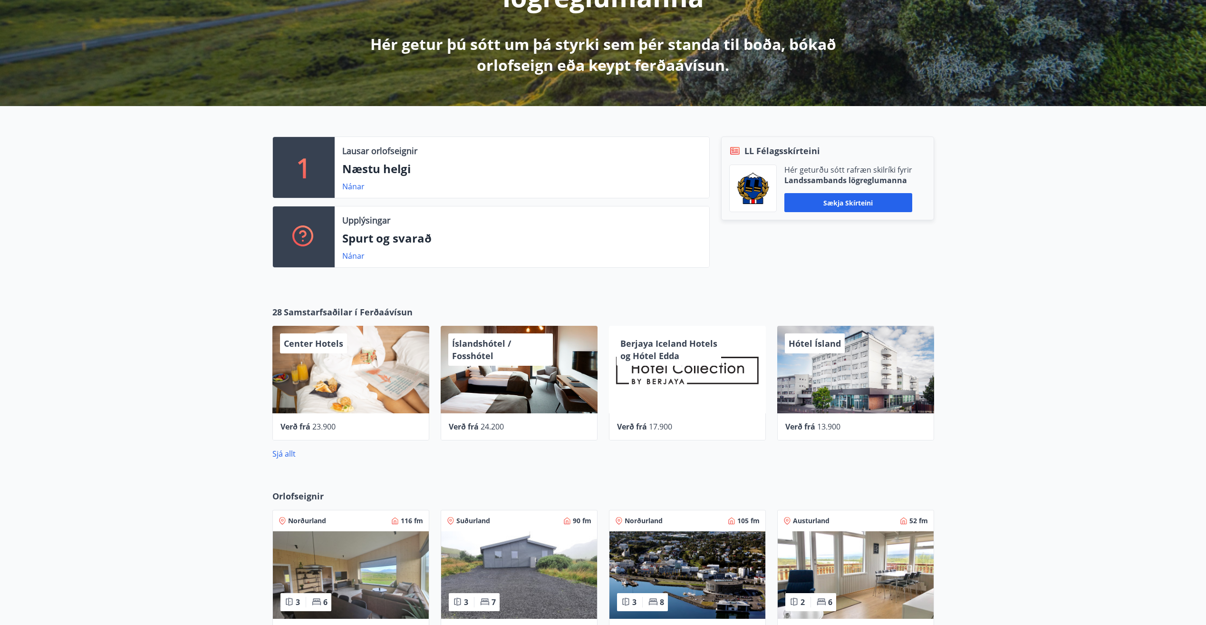
scroll to position [95, 0]
